Goal: Task Accomplishment & Management: Manage account settings

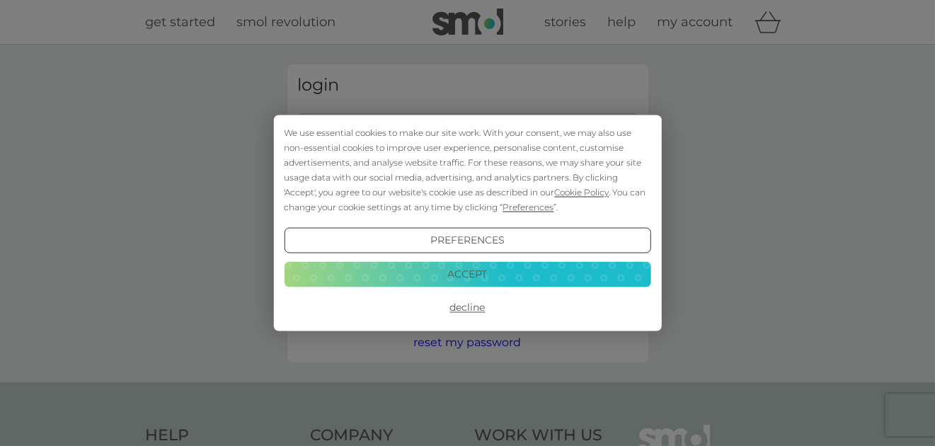
type input "[EMAIL_ADDRESS][DOMAIN_NAME]"
click at [459, 309] on button "Decline" at bounding box center [467, 307] width 367 height 25
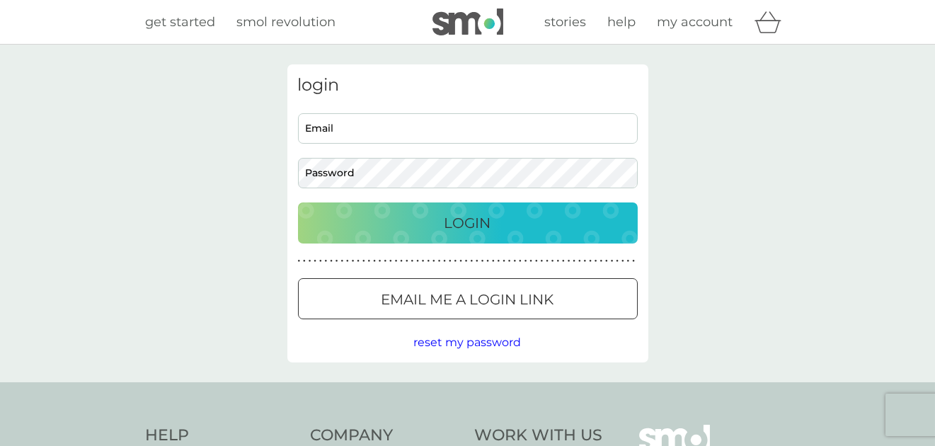
type input "[EMAIL_ADDRESS][DOMAIN_NAME]"
click at [462, 223] on p "Login" at bounding box center [468, 223] width 47 height 23
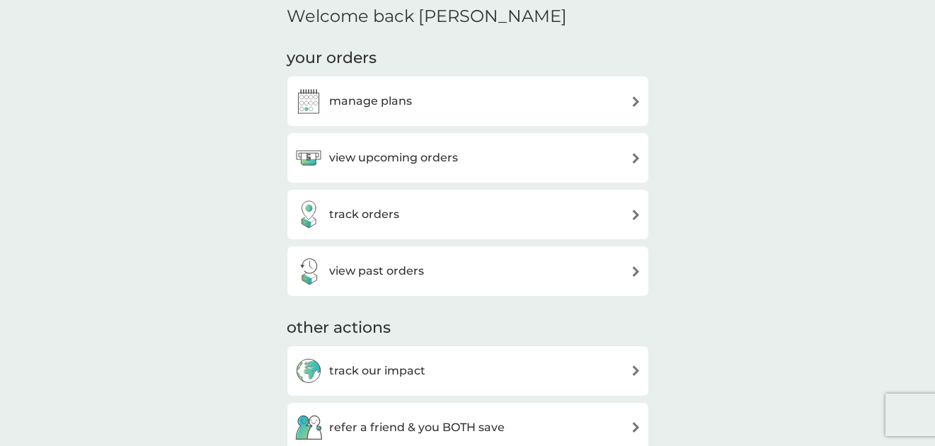
scroll to position [166, 0]
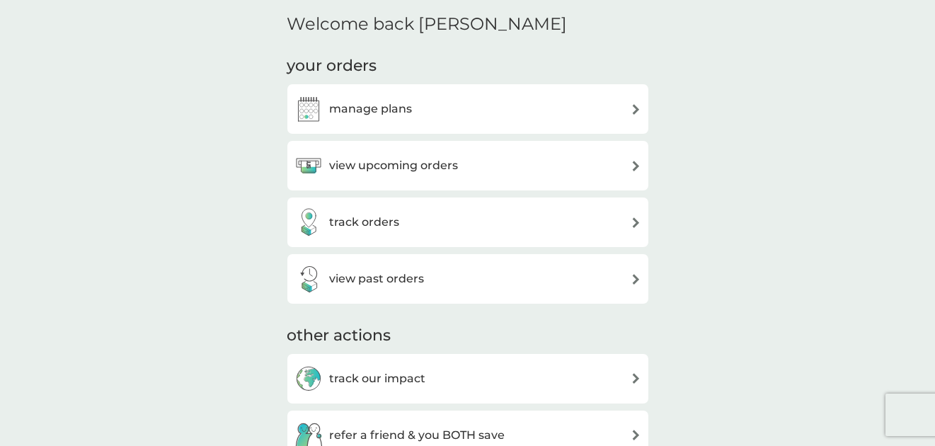
click at [635, 106] on img at bounding box center [636, 109] width 11 height 11
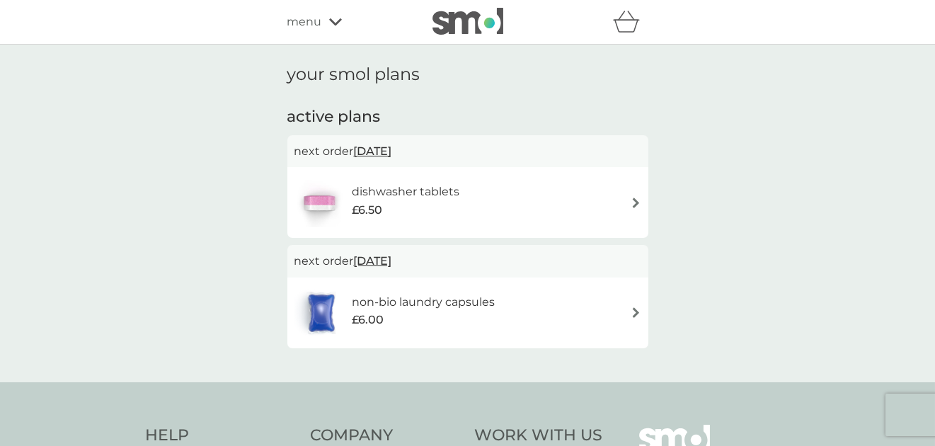
click at [476, 195] on div "dishwasher tablets £6.50" at bounding box center [468, 203] width 347 height 50
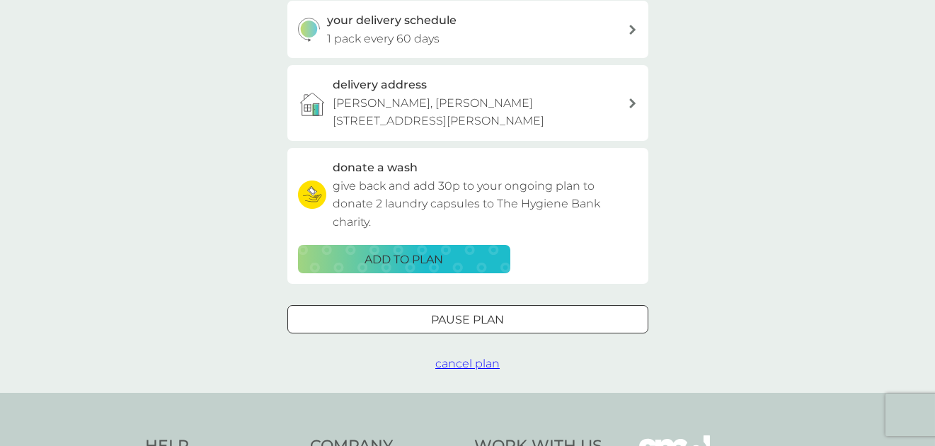
scroll to position [350, 0]
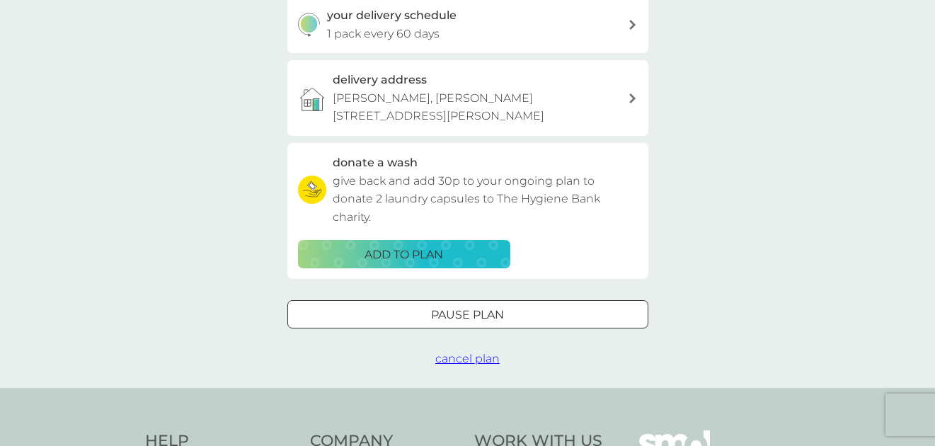
click at [484, 360] on span "cancel plan" at bounding box center [467, 358] width 64 height 13
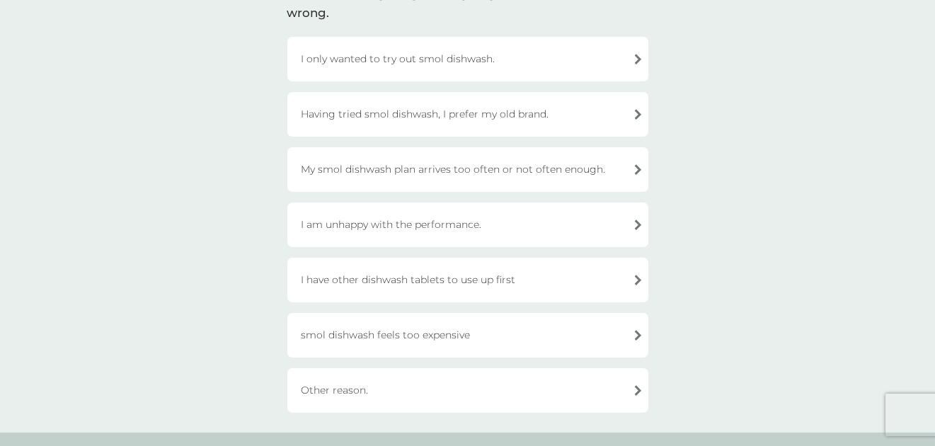
scroll to position [133, 0]
click at [532, 111] on div "Having tried smol dishwash, I prefer my old brand." at bounding box center [467, 112] width 361 height 45
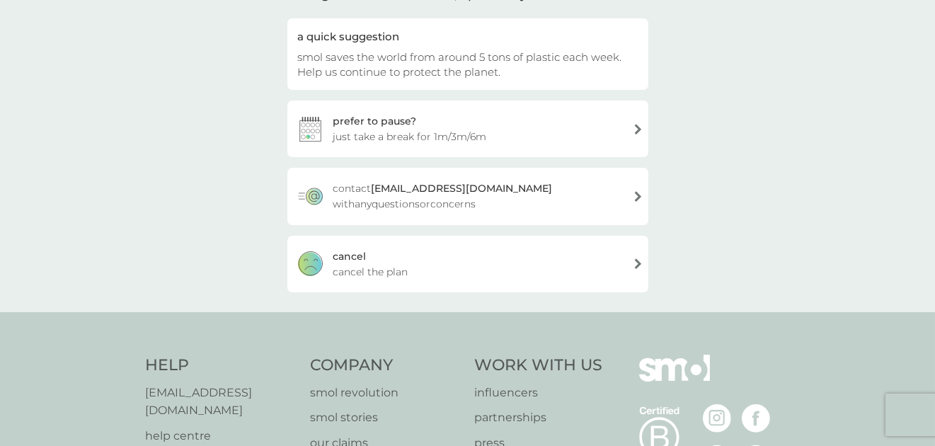
click at [343, 262] on div "cancel" at bounding box center [349, 256] width 33 height 16
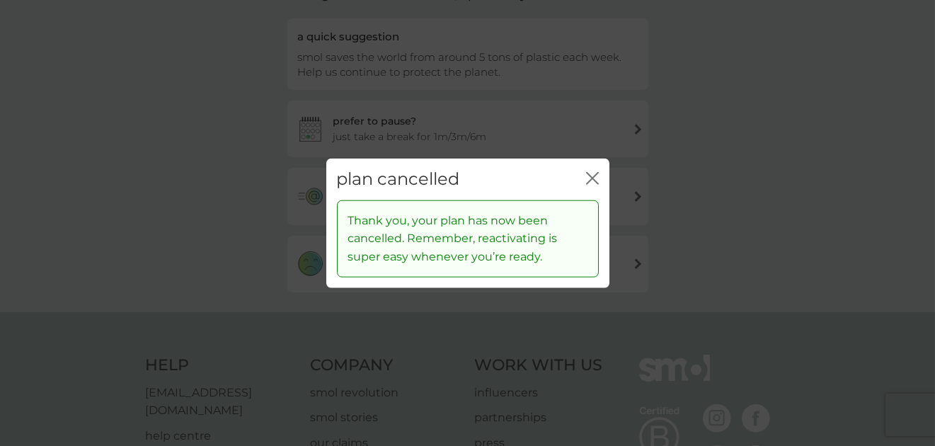
click at [586, 181] on icon "close" at bounding box center [592, 178] width 13 height 13
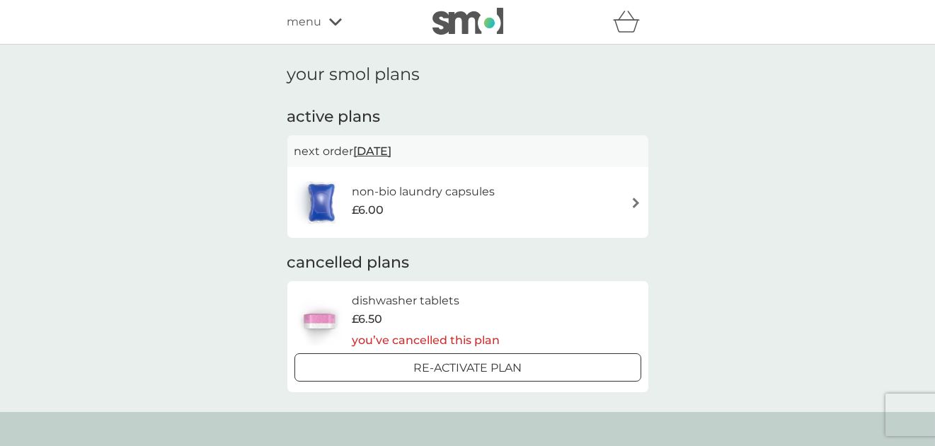
click at [464, 188] on h6 "non-bio laundry capsules" at bounding box center [423, 192] width 143 height 18
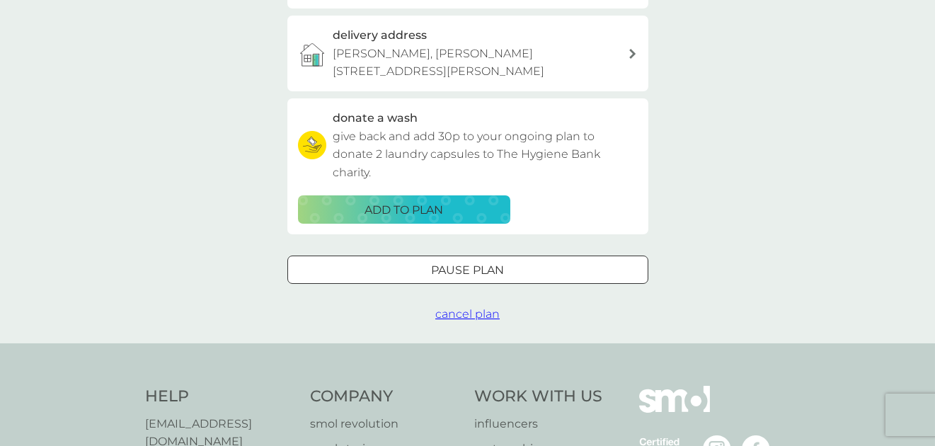
scroll to position [396, 0]
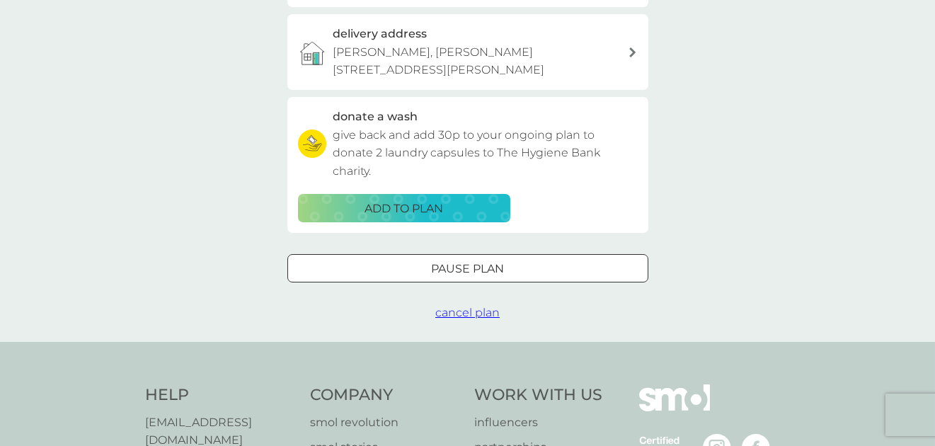
click at [487, 311] on span "cancel plan" at bounding box center [467, 312] width 64 height 13
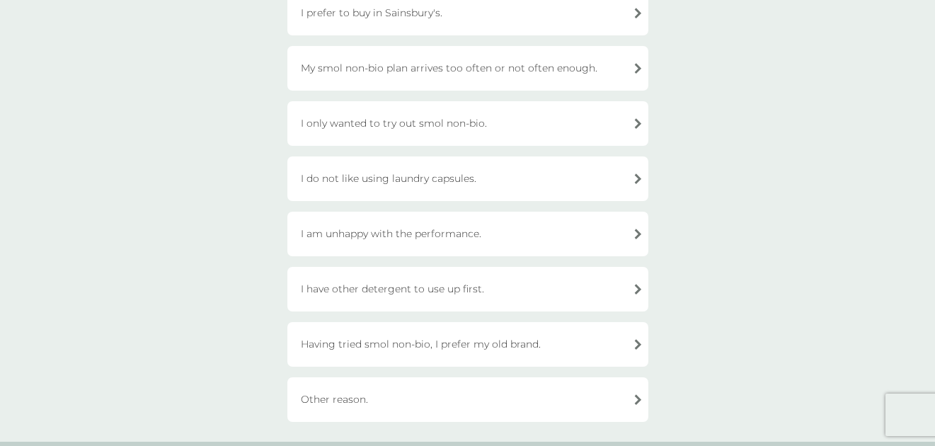
scroll to position [343, 0]
click at [522, 343] on div "Having tried smol non-bio, I prefer my old brand." at bounding box center [467, 343] width 361 height 45
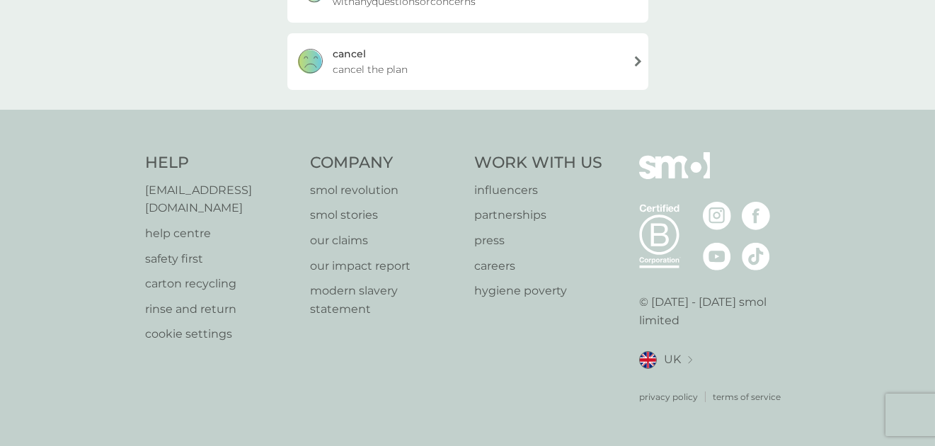
scroll to position [317, 0]
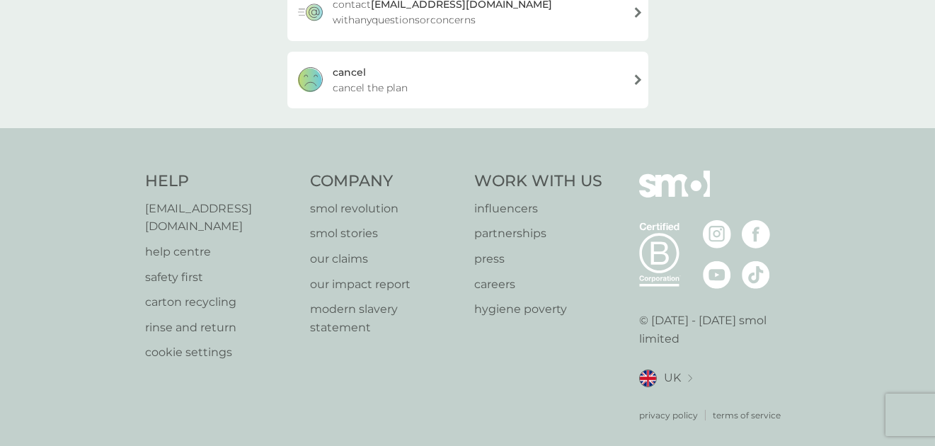
click at [365, 83] on span "cancel the plan" at bounding box center [370, 88] width 75 height 16
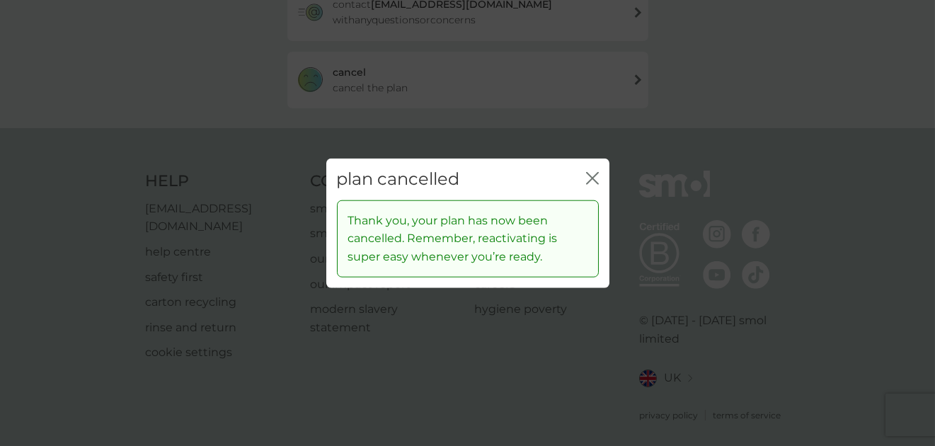
click at [589, 179] on icon "close" at bounding box center [592, 178] width 13 height 13
